Goal: Information Seeking & Learning: Learn about a topic

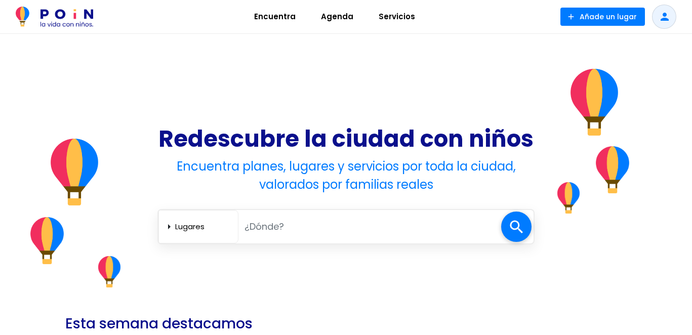
click at [254, 230] on input "text" at bounding box center [369, 226] width 263 height 21
click at [194, 224] on select "Lugares Agenda Servicios" at bounding box center [204, 226] width 59 height 17
click at [175, 218] on select "Lugares Agenda Servicios" at bounding box center [204, 226] width 59 height 17
click at [241, 226] on input "text" at bounding box center [369, 226] width 263 height 21
click at [306, 232] on input "text" at bounding box center [369, 226] width 263 height 21
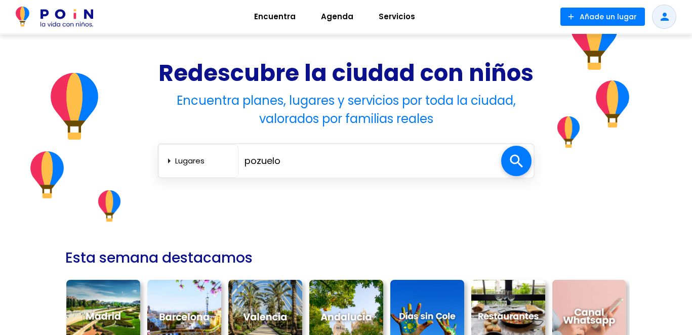
scroll to position [122, 0]
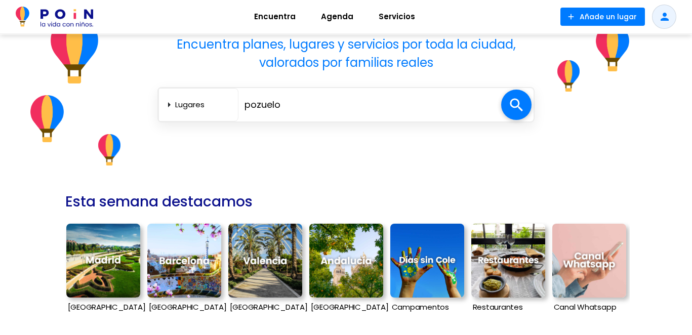
type input "pozuelo"
click at [80, 250] on img at bounding box center [103, 261] width 74 height 74
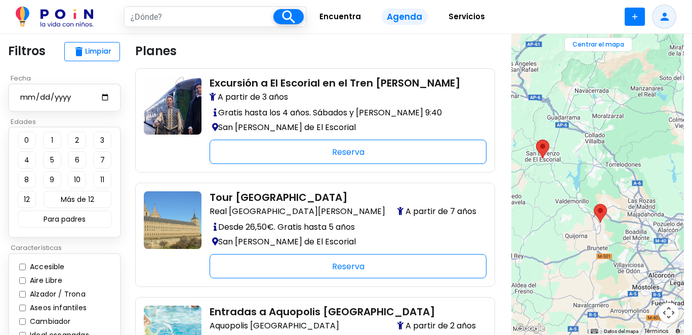
drag, startPoint x: 598, startPoint y: 141, endPoint x: 507, endPoint y: 235, distance: 131.0
click at [507, 235] on section "close ← Mover a la izquierda → Mover a la derecha ↑ Mover hacia arriba ↓ Mover …" at bounding box center [597, 184] width 189 height 301
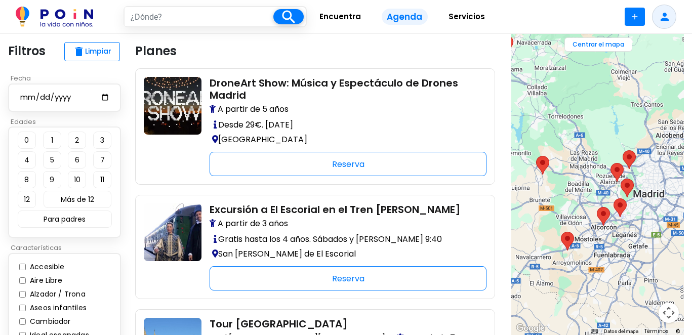
drag, startPoint x: 582, startPoint y: 211, endPoint x: 582, endPoint y: 175, distance: 35.4
click at [536, 167] on img "Entradas a Aquopolis Madrid" at bounding box center [542, 165] width 13 height 19
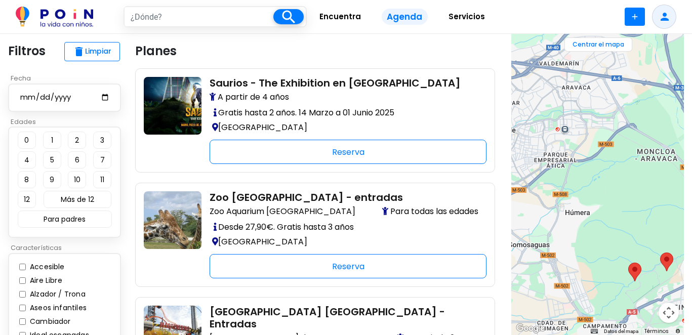
drag, startPoint x: 600, startPoint y: 153, endPoint x: 669, endPoint y: 201, distance: 83.3
click at [669, 201] on div at bounding box center [597, 184] width 173 height 301
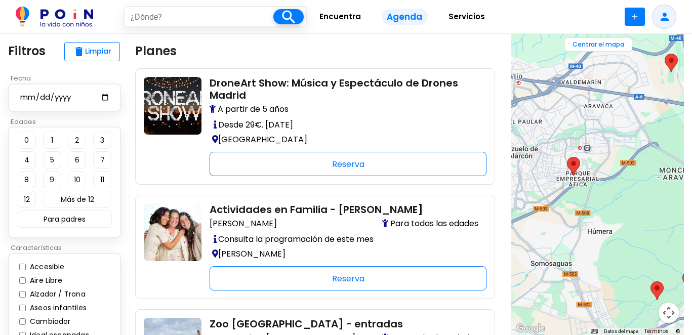
drag, startPoint x: 575, startPoint y: 145, endPoint x: 592, endPoint y: 157, distance: 21.2
click at [592, 157] on div at bounding box center [597, 184] width 173 height 301
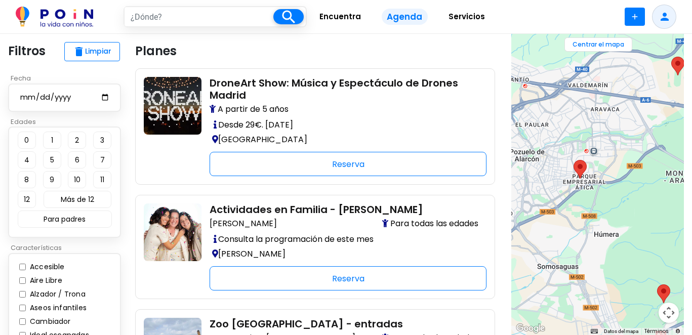
click at [574, 160] on area "Actividades en Familia - Espacio Kimudi" at bounding box center [574, 160] width 0 height 0
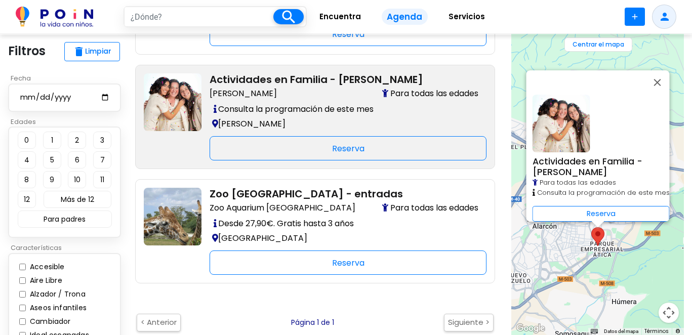
scroll to position [131, 0]
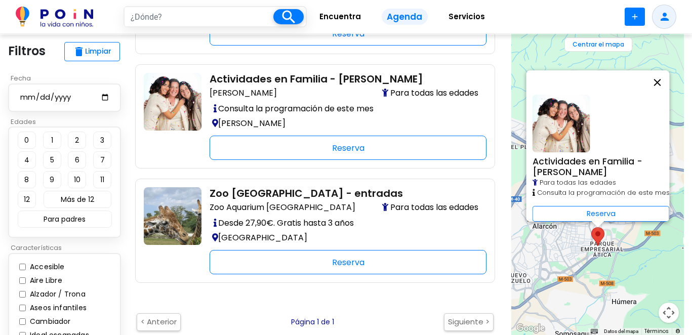
click at [663, 81] on button "Cerrar" at bounding box center [657, 82] width 24 height 24
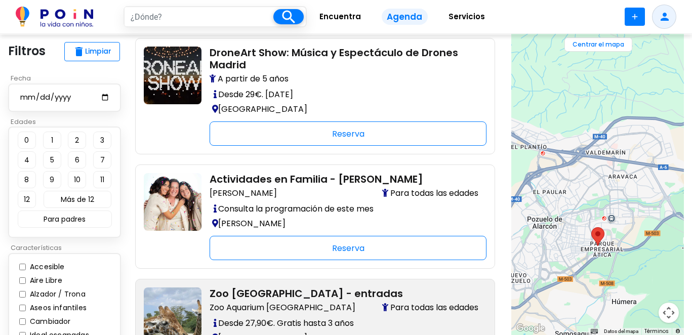
scroll to position [0, 0]
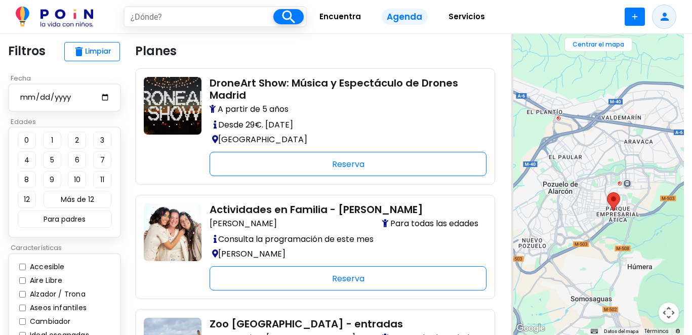
drag, startPoint x: 614, startPoint y: 158, endPoint x: 622, endPoint y: 146, distance: 15.0
click at [622, 146] on div "Para desplazarte, pulsa las teclas de flecha." at bounding box center [597, 184] width 173 height 301
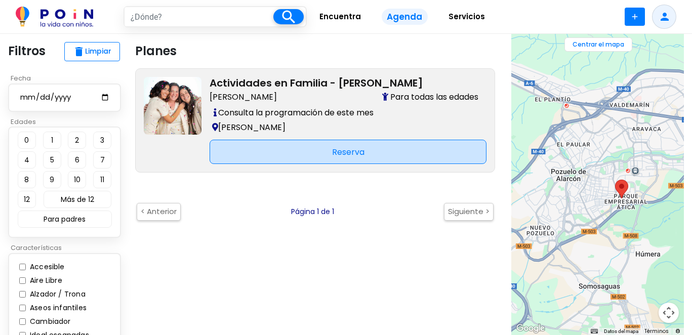
click at [338, 148] on div "Reserva" at bounding box center [348, 152] width 277 height 24
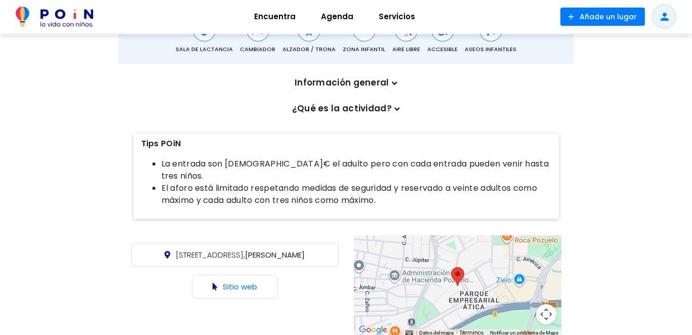
scroll to position [324, 0]
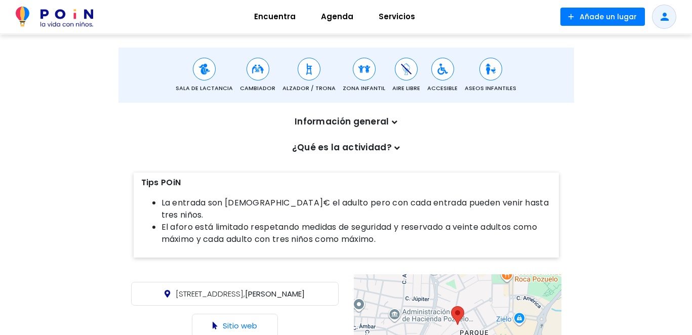
click at [364, 145] on p "¿Qué es la actividad?" at bounding box center [346, 147] width 420 height 13
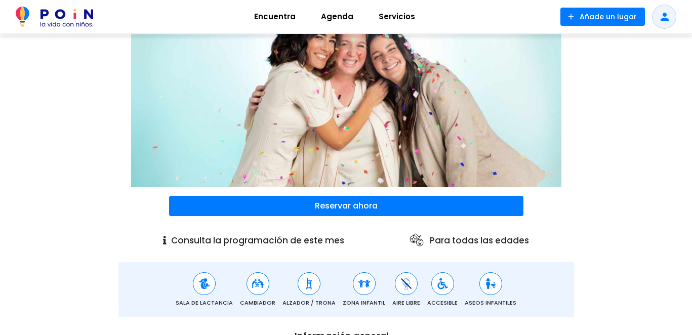
scroll to position [106, 0]
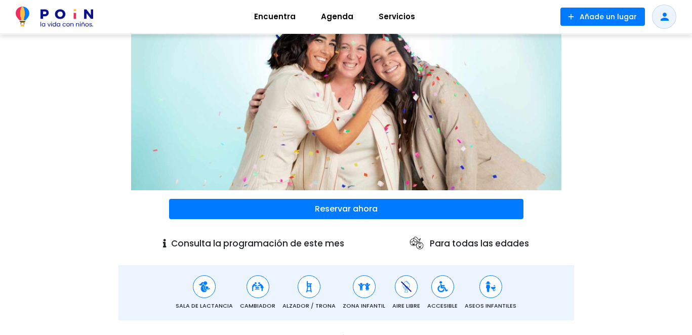
click at [237, 242] on p "Consulta la programación de este mes" at bounding box center [253, 243] width 181 height 13
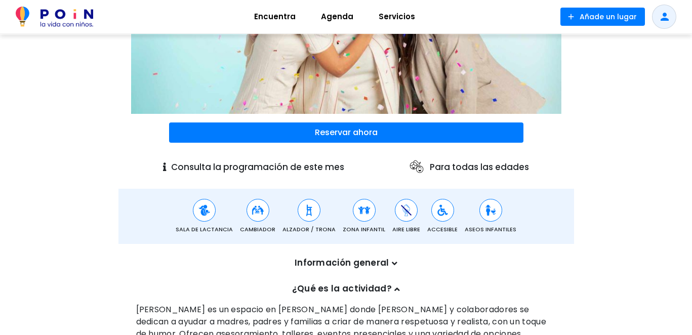
scroll to position [184, 0]
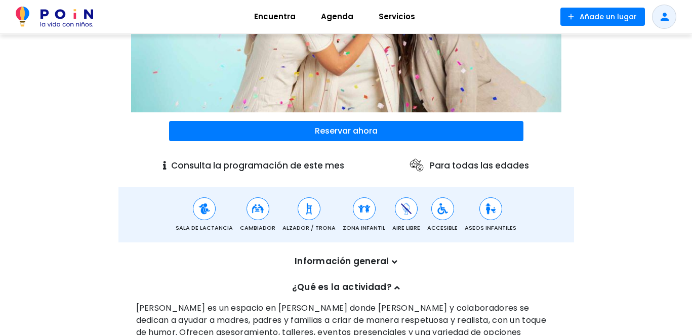
click at [57, 14] on img at bounding box center [54, 17] width 77 height 20
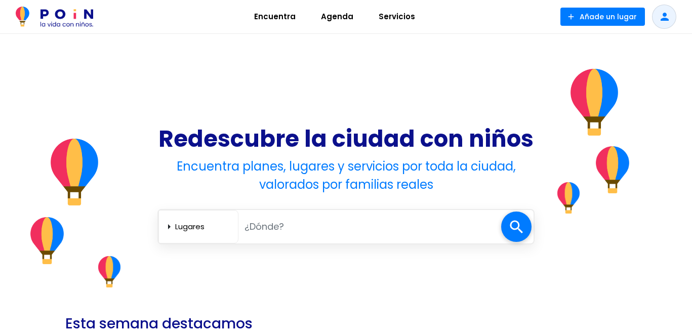
click at [252, 233] on input "text" at bounding box center [369, 226] width 263 height 21
type input "madrid"
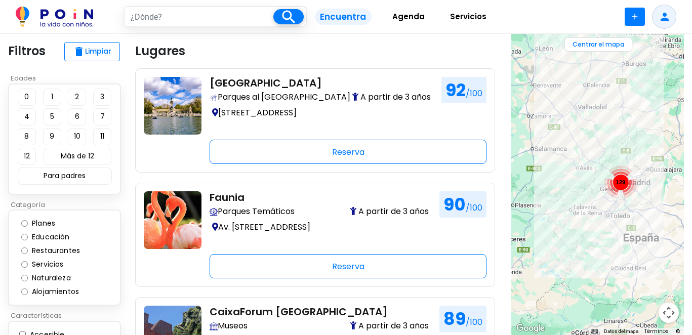
click at [50, 98] on button "1" at bounding box center [52, 97] width 18 height 17
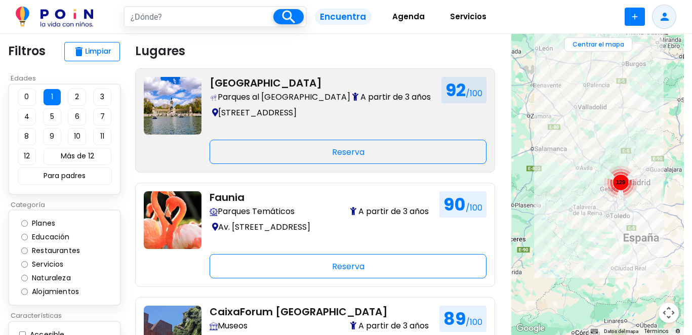
type input "madrid"
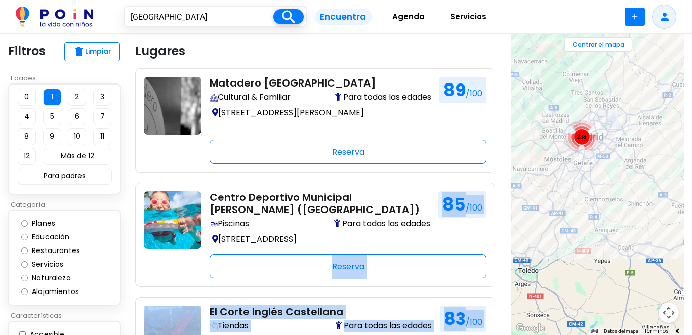
drag, startPoint x: 606, startPoint y: 143, endPoint x: 539, endPoint y: 218, distance: 100.4
click at [539, 218] on div "288" at bounding box center [597, 184] width 173 height 301
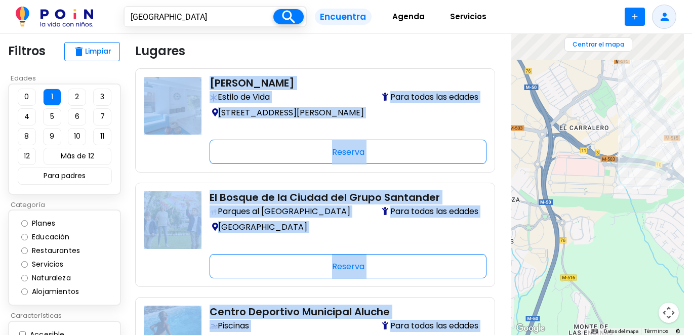
drag, startPoint x: 595, startPoint y: 115, endPoint x: 575, endPoint y: 183, distance: 70.5
click at [575, 183] on div at bounding box center [597, 184] width 173 height 301
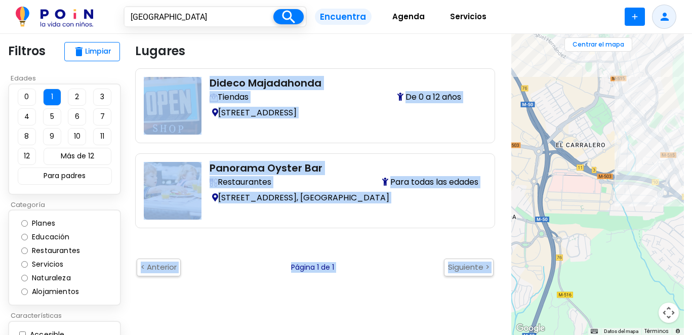
drag, startPoint x: 583, startPoint y: 172, endPoint x: 568, endPoint y: 196, distance: 28.9
click at [568, 196] on div at bounding box center [597, 184] width 173 height 301
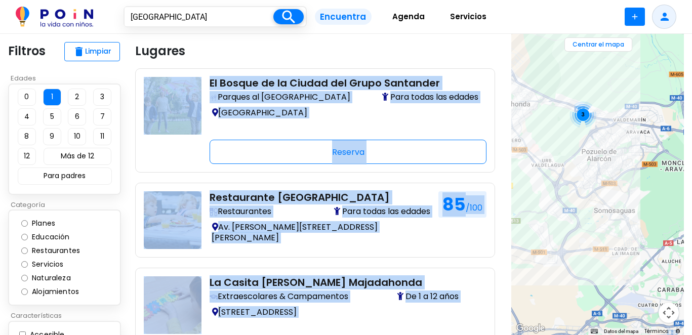
drag, startPoint x: 645, startPoint y: 174, endPoint x: 553, endPoint y: 153, distance: 94.6
click at [553, 153] on div "3" at bounding box center [597, 184] width 173 height 301
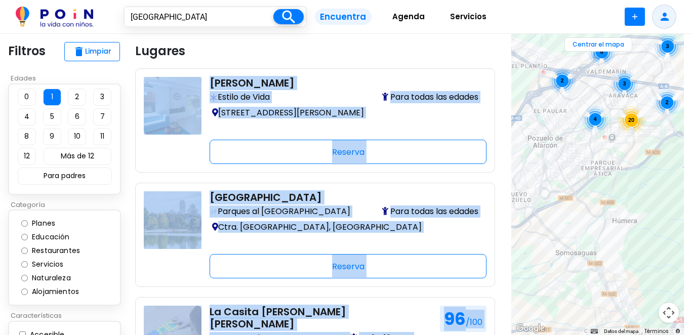
drag, startPoint x: 634, startPoint y: 180, endPoint x: 645, endPoint y: 179, distance: 10.7
click at [645, 179] on div "20 3 6 2 2 2 4 3" at bounding box center [597, 184] width 173 height 301
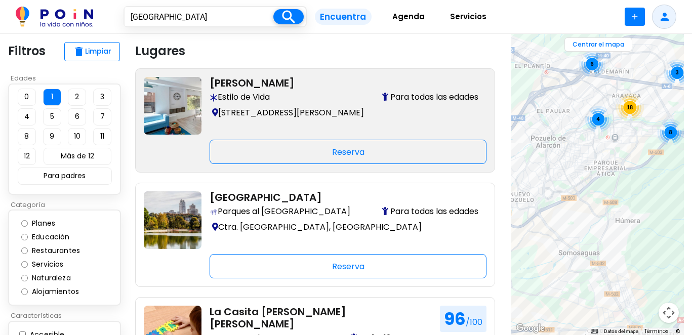
click at [324, 72] on Kimudi "Espacio Kimudi Estilo de Vida Para todas las edades Calle Inglaterra, 3, Pozuel…" at bounding box center [315, 120] width 360 height 104
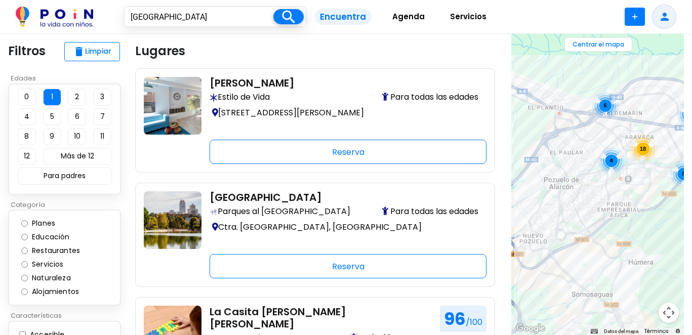
drag, startPoint x: 648, startPoint y: 152, endPoint x: 662, endPoint y: 199, distance: 49.0
click at [662, 199] on div "3 6 18 8 4" at bounding box center [597, 184] width 173 height 301
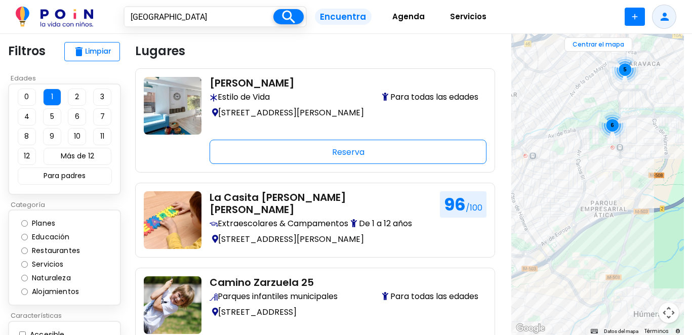
drag, startPoint x: 606, startPoint y: 242, endPoint x: 573, endPoint y: 193, distance: 58.7
click at [573, 193] on div "2 2 5 6" at bounding box center [597, 184] width 173 height 301
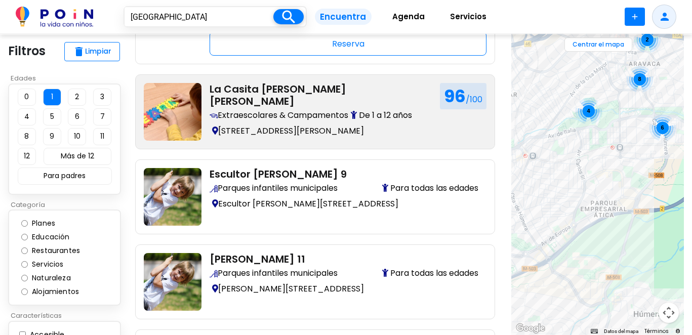
scroll to position [107, 0]
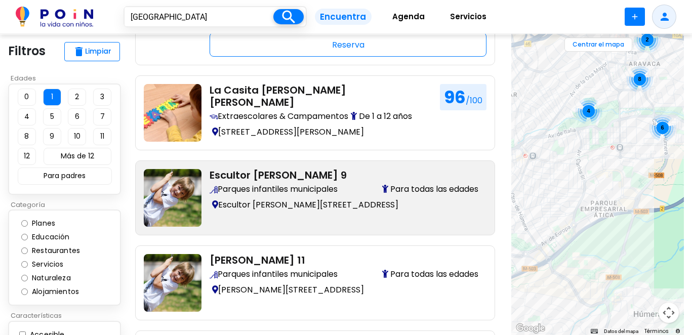
click at [331, 217] on div "Escultor Peresejo 9 Parques infantiles municipales Para todas las edades Escult…" at bounding box center [344, 198] width 285 height 58
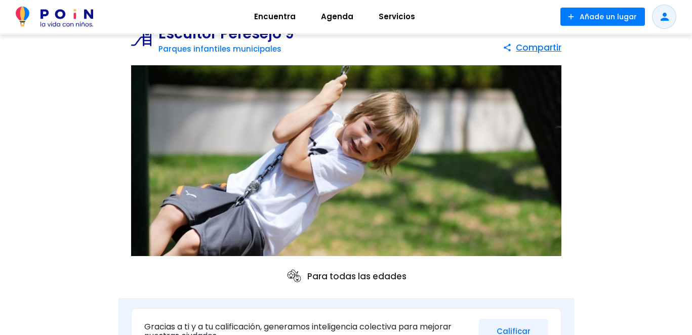
scroll to position [35, 0]
